Goal: Transaction & Acquisition: Purchase product/service

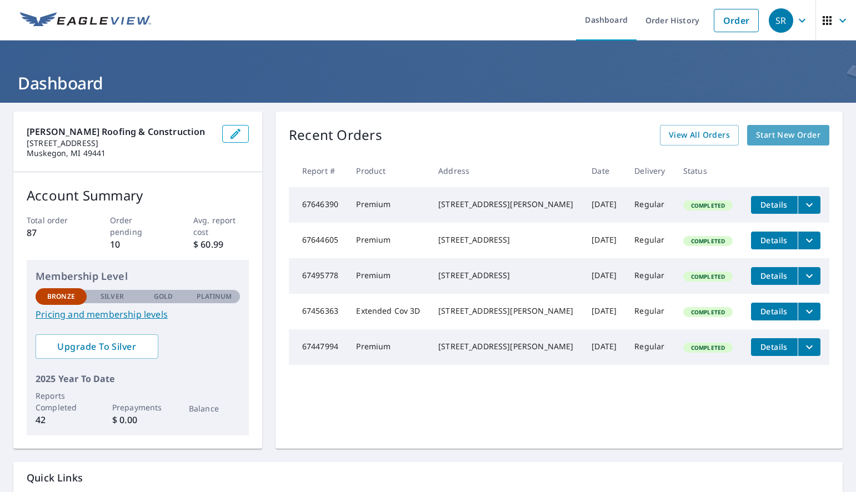
click at [765, 134] on span "Start New Order" at bounding box center [788, 135] width 64 height 14
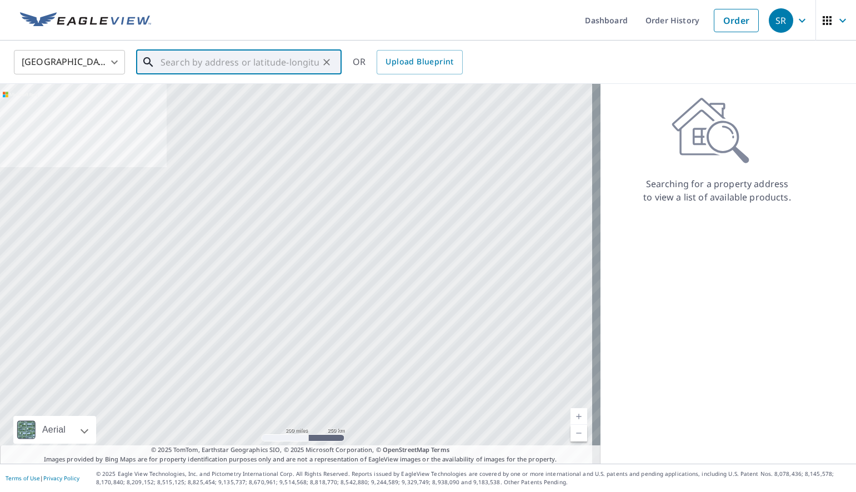
click at [182, 62] on input "text" at bounding box center [240, 62] width 158 height 31
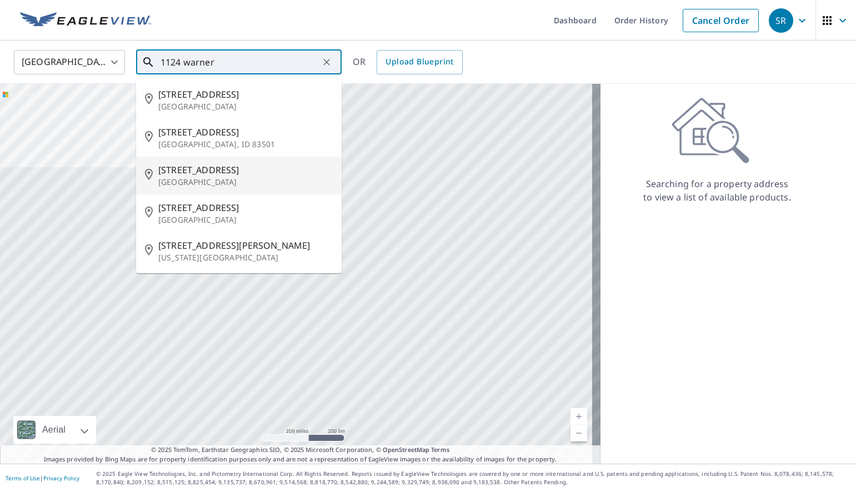
click at [198, 175] on span "[STREET_ADDRESS]" at bounding box center [245, 169] width 175 height 13
type input "[STREET_ADDRESS]"
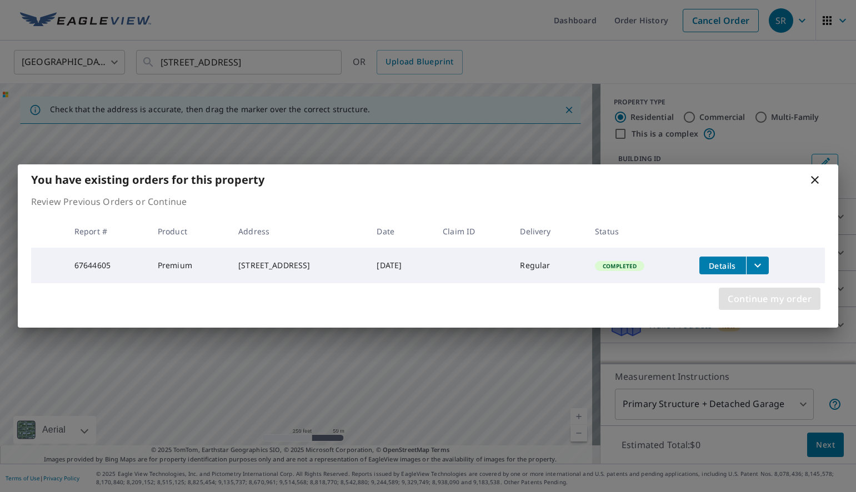
click at [749, 304] on span "Continue my order" at bounding box center [770, 299] width 84 height 16
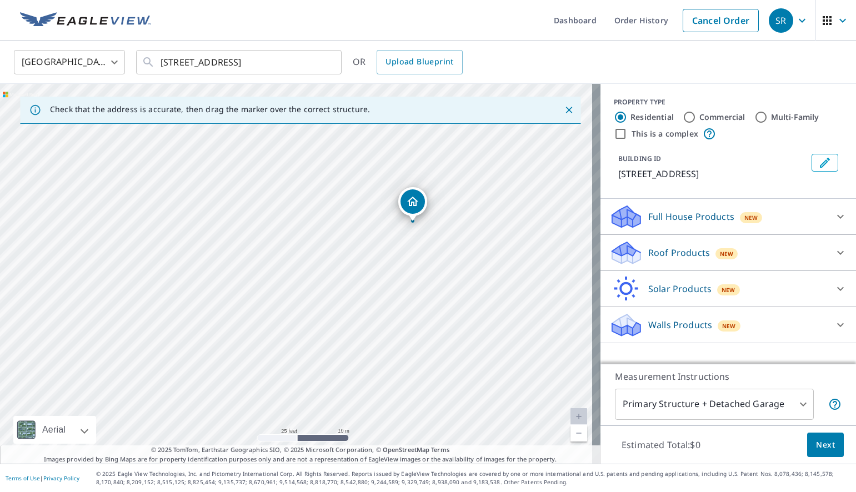
drag, startPoint x: 472, startPoint y: 317, endPoint x: 332, endPoint y: 151, distance: 216.5
click at [332, 151] on div "[STREET_ADDRESS]" at bounding box center [300, 274] width 601 height 380
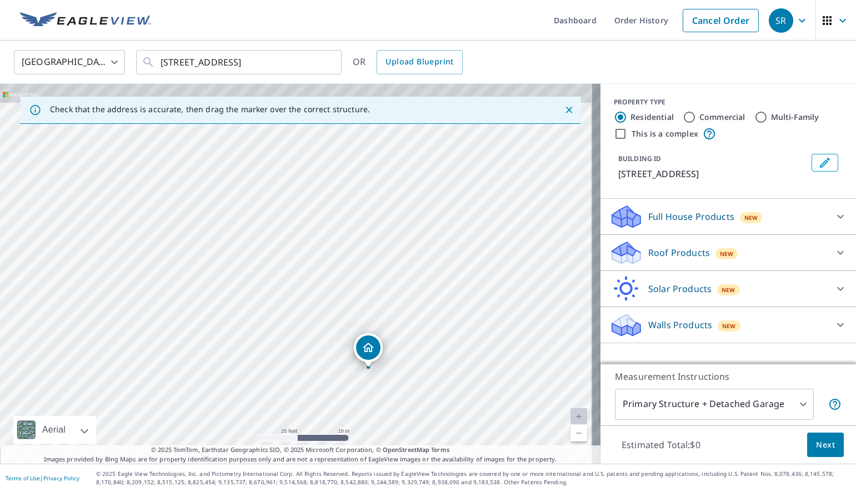
drag, startPoint x: 464, startPoint y: 296, endPoint x: 423, endPoint y: 453, distance: 161.9
click at [423, 457] on div "Check that the address is accurate, then drag the marker over the correct struc…" at bounding box center [300, 274] width 601 height 380
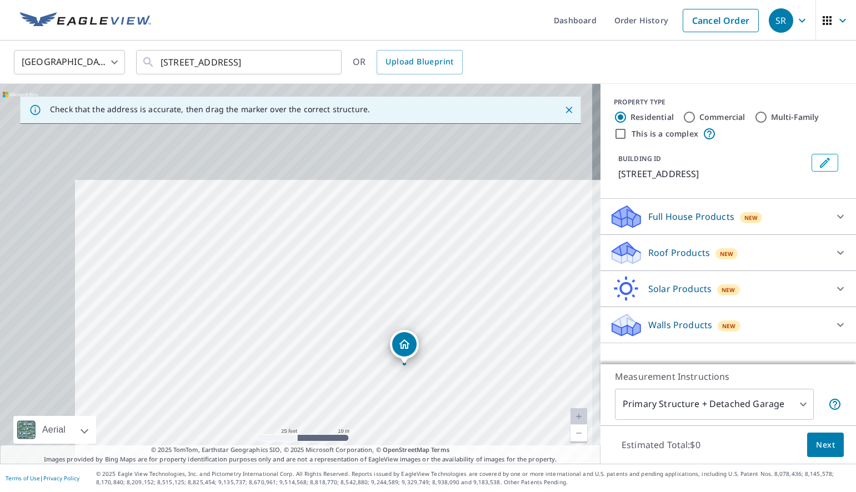
drag, startPoint x: 345, startPoint y: 280, endPoint x: 537, endPoint y: 460, distance: 263.4
click at [534, 462] on div "Check that the address is accurate, then drag the marker over the correct struc…" at bounding box center [300, 274] width 601 height 380
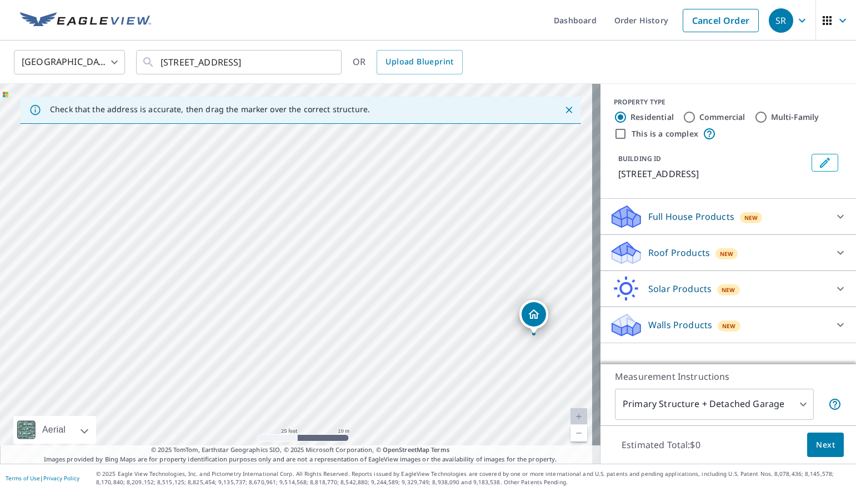
drag, startPoint x: 221, startPoint y: 237, endPoint x: 693, endPoint y: 431, distance: 510.9
click at [692, 433] on div "Check that the address is accurate, then drag the marker over the correct struc…" at bounding box center [428, 274] width 856 height 380
drag, startPoint x: 453, startPoint y: 303, endPoint x: 502, endPoint y: 514, distance: 216.1
click at [502, 492] on html "SR SR Dashboard Order History Cancel Order SR [GEOGRAPHIC_DATA] US ​ [STREET_AD…" at bounding box center [428, 246] width 856 height 492
click at [793, 405] on body "SR SR Dashboard Order History Cancel Order SR [GEOGRAPHIC_DATA] US ​ [STREET_AD…" at bounding box center [428, 246] width 856 height 492
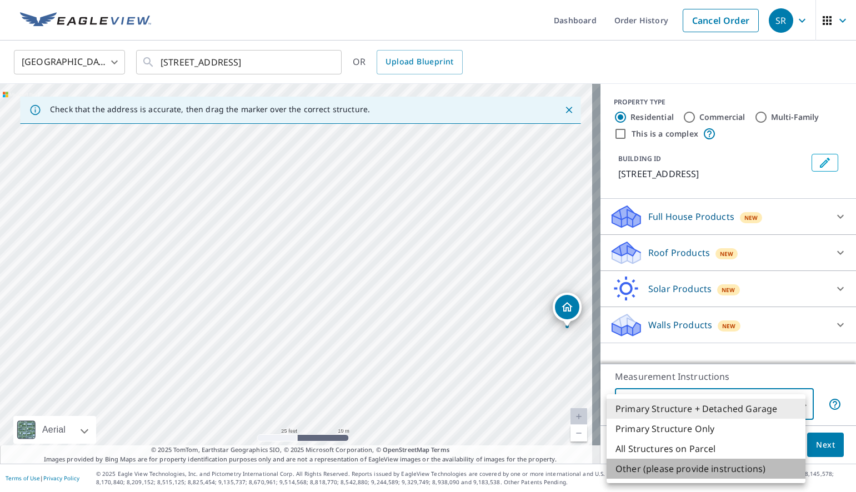
click at [681, 473] on li "Other (please provide instructions)" at bounding box center [706, 469] width 199 height 20
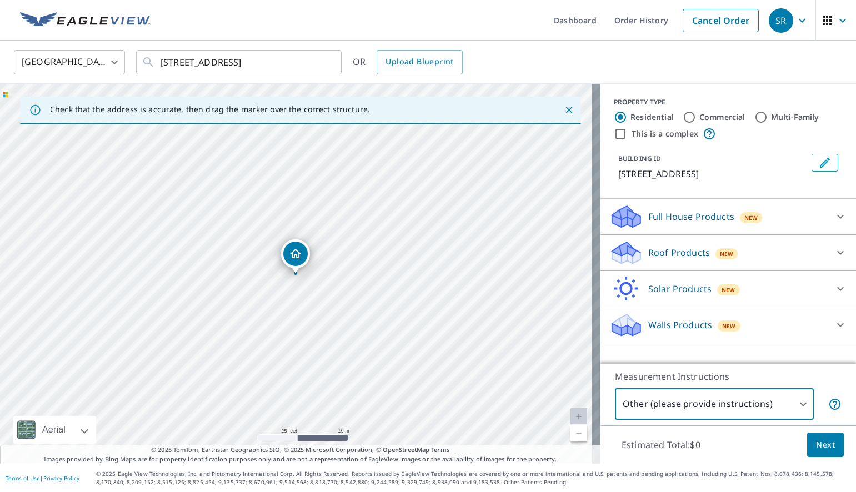
click at [796, 406] on body "SR SR Dashboard Order History Cancel Order SR [GEOGRAPHIC_DATA] US ​ [STREET_AD…" at bounding box center [428, 246] width 856 height 492
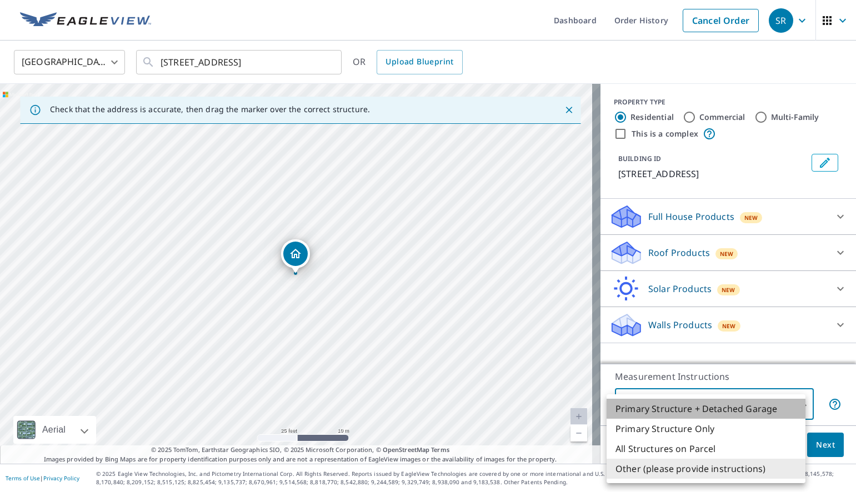
click at [796, 405] on li "Primary Structure + Detached Garage" at bounding box center [706, 409] width 199 height 20
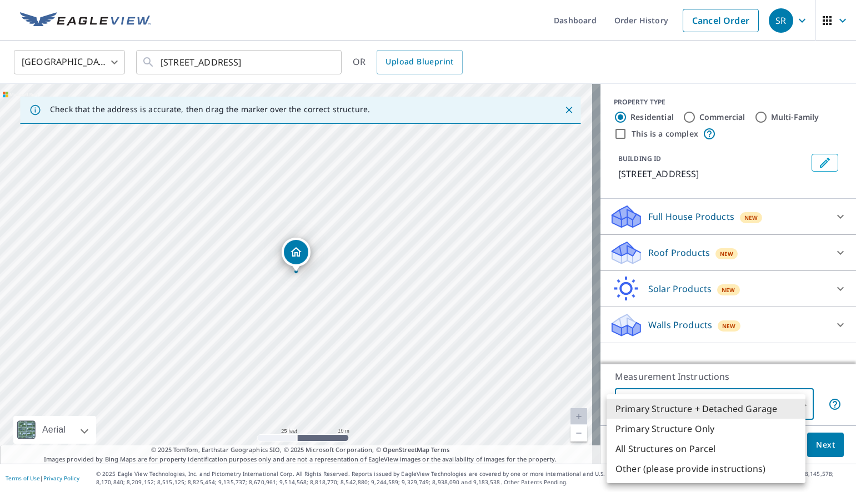
click at [793, 402] on body "SR SR Dashboard Order History Cancel Order SR [GEOGRAPHIC_DATA] US ​ [STREET_AD…" at bounding box center [428, 246] width 856 height 492
click at [677, 468] on li "Other (please provide instructions)" at bounding box center [706, 469] width 199 height 20
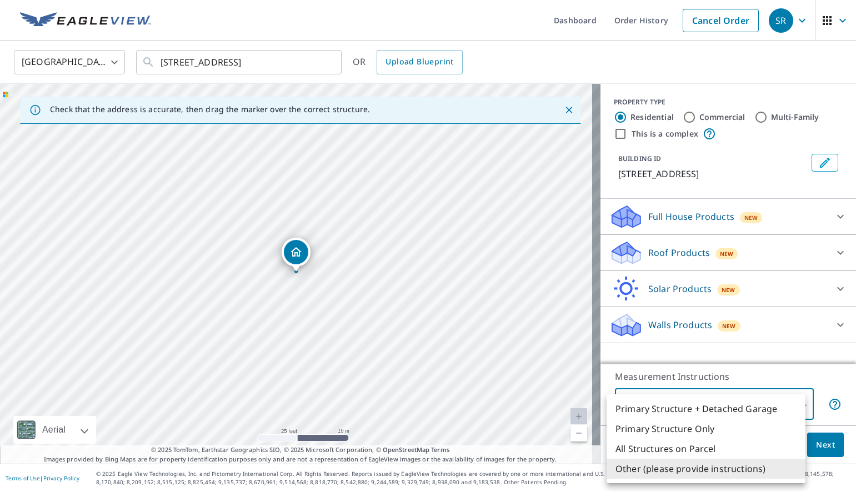
click at [793, 403] on body "SR SR Dashboard Order History Cancel Order SR [GEOGRAPHIC_DATA] US ​ [STREET_AD…" at bounding box center [428, 246] width 856 height 492
click at [658, 451] on li "All Structures on Parcel" at bounding box center [706, 449] width 199 height 20
type input "3"
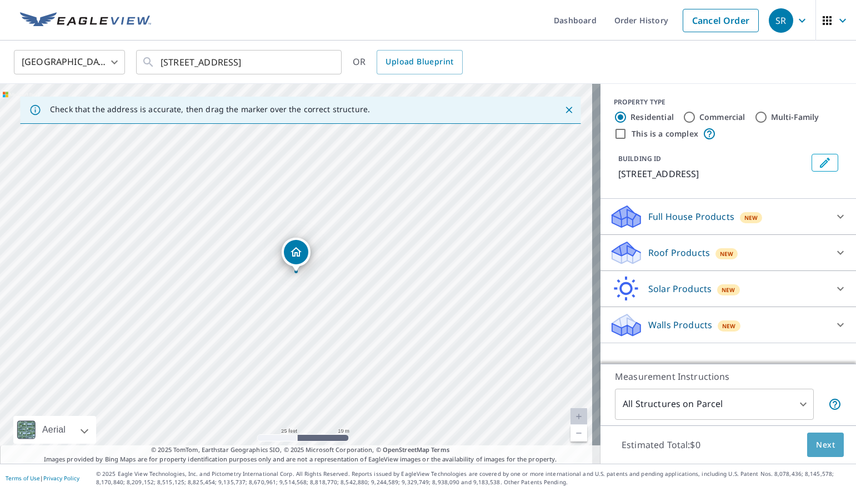
click at [820, 447] on span "Next" at bounding box center [825, 445] width 19 height 14
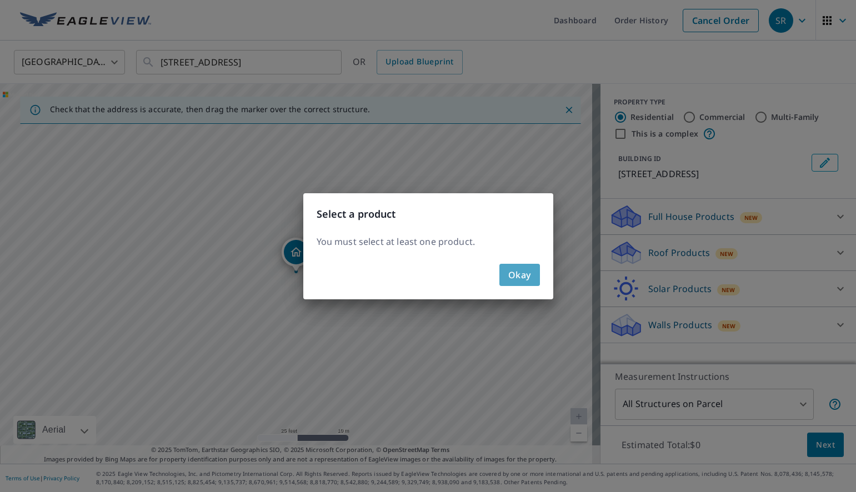
click at [530, 272] on span "Okay" at bounding box center [520, 275] width 23 height 16
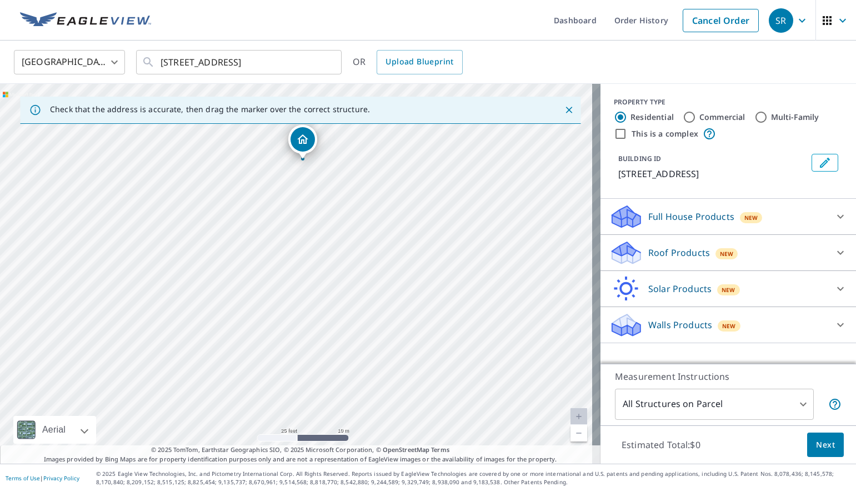
click at [834, 252] on icon at bounding box center [840, 252] width 13 height 13
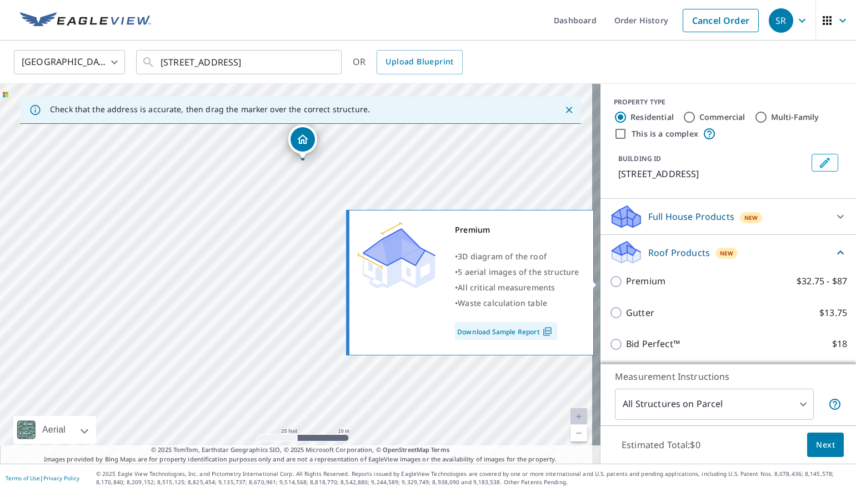
click at [610, 281] on input "Premium $32.75 - $87" at bounding box center [618, 281] width 17 height 13
checkbox input "true"
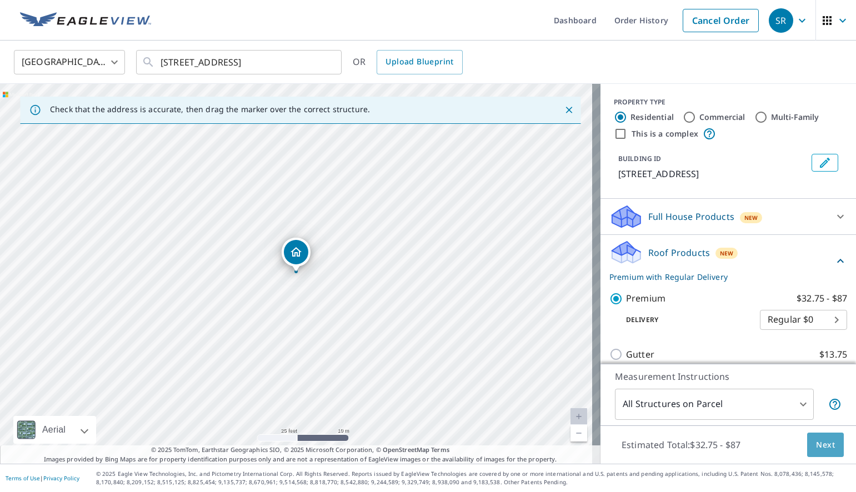
click at [820, 445] on span "Next" at bounding box center [825, 445] width 19 height 14
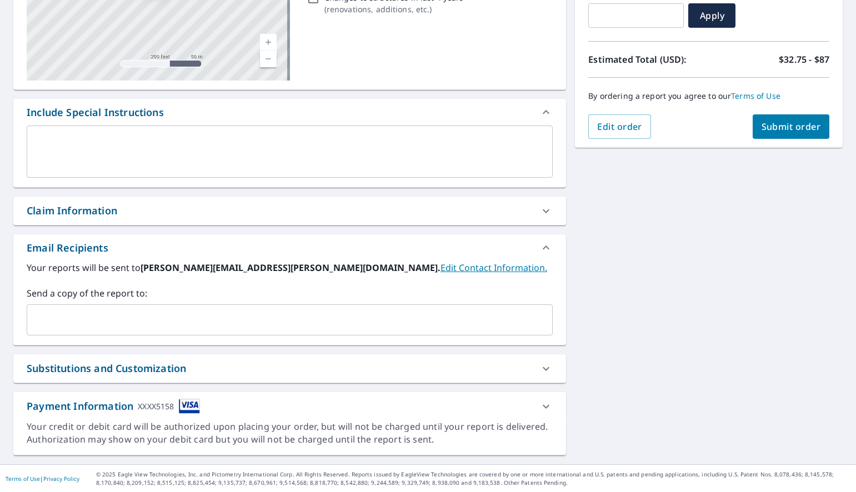
scroll to position [207, 0]
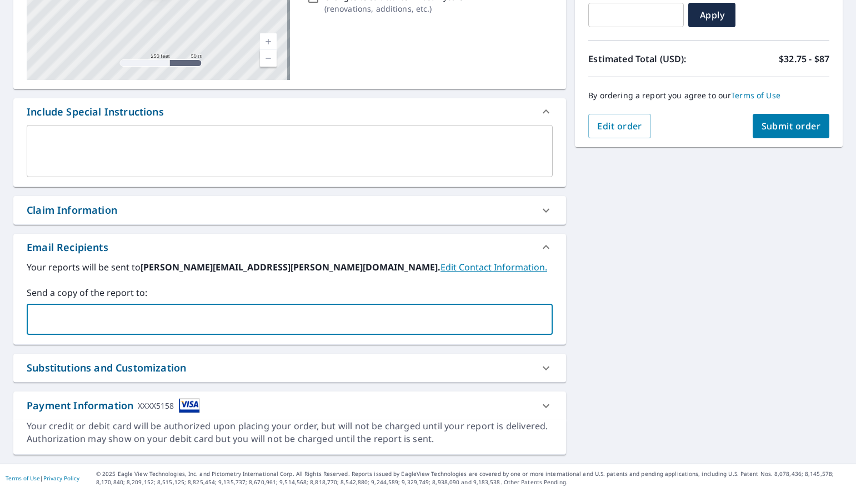
click at [43, 315] on input "text" at bounding box center [282, 319] width 500 height 21
type input "[EMAIL_ADDRESS][DOMAIN_NAME]"
click at [773, 123] on span "Submit order" at bounding box center [791, 126] width 59 height 12
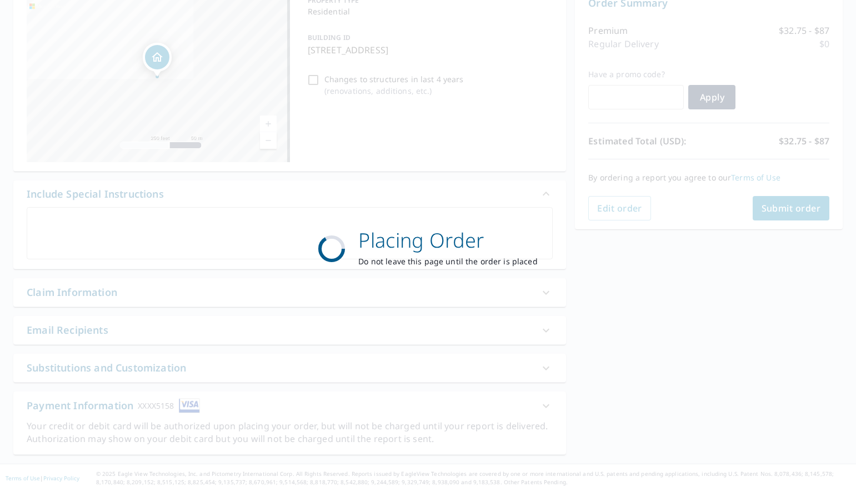
scroll to position [125, 0]
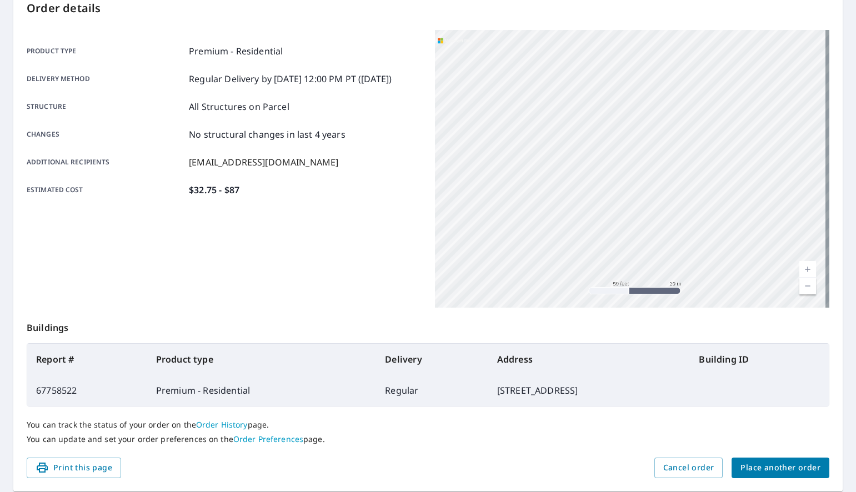
drag, startPoint x: 637, startPoint y: 66, endPoint x: 630, endPoint y: 269, distance: 203.5
click at [633, 269] on div "[STREET_ADDRESS]" at bounding box center [632, 169] width 395 height 278
drag, startPoint x: 639, startPoint y: 112, endPoint x: 552, endPoint y: 230, distance: 146.6
click at [559, 246] on div "[STREET_ADDRESS]" at bounding box center [632, 169] width 395 height 278
drag, startPoint x: 607, startPoint y: 121, endPoint x: 576, endPoint y: 228, distance: 112.2
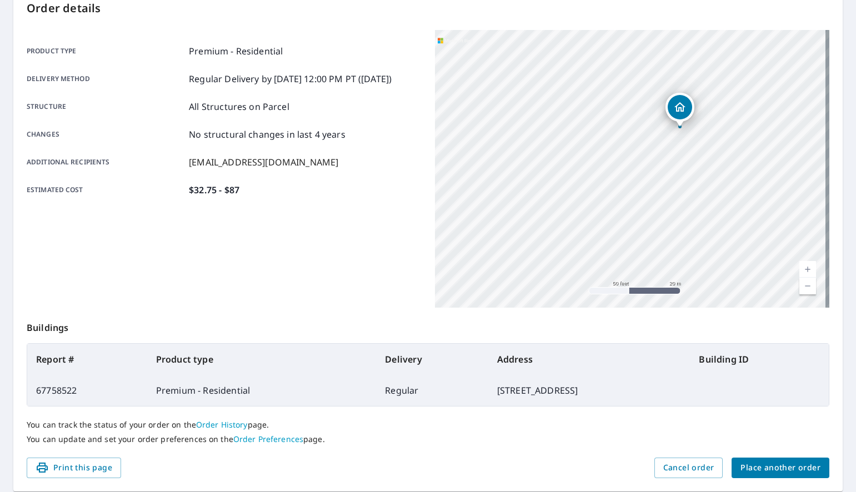
click at [576, 228] on div "[STREET_ADDRESS]" at bounding box center [632, 169] width 395 height 278
drag, startPoint x: 585, startPoint y: 145, endPoint x: 571, endPoint y: 173, distance: 31.6
click at [571, 173] on div "[STREET_ADDRESS]" at bounding box center [632, 169] width 395 height 278
